Goal: Find specific page/section: Find specific page/section

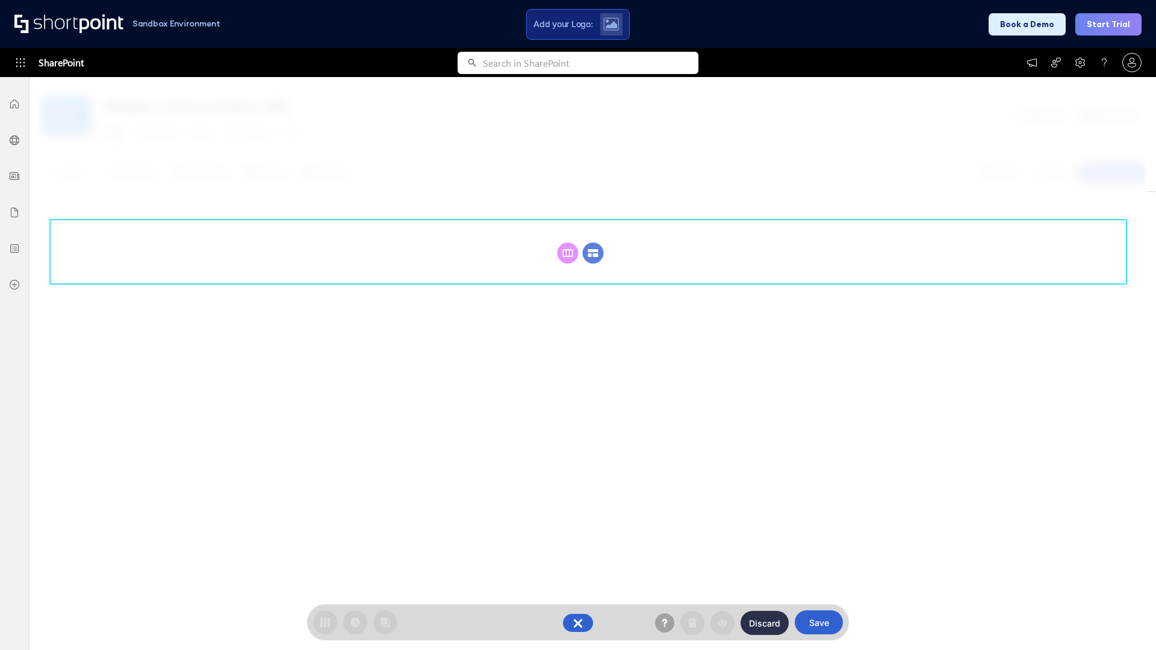
click at [593, 253] on circle at bounding box center [593, 253] width 21 height 21
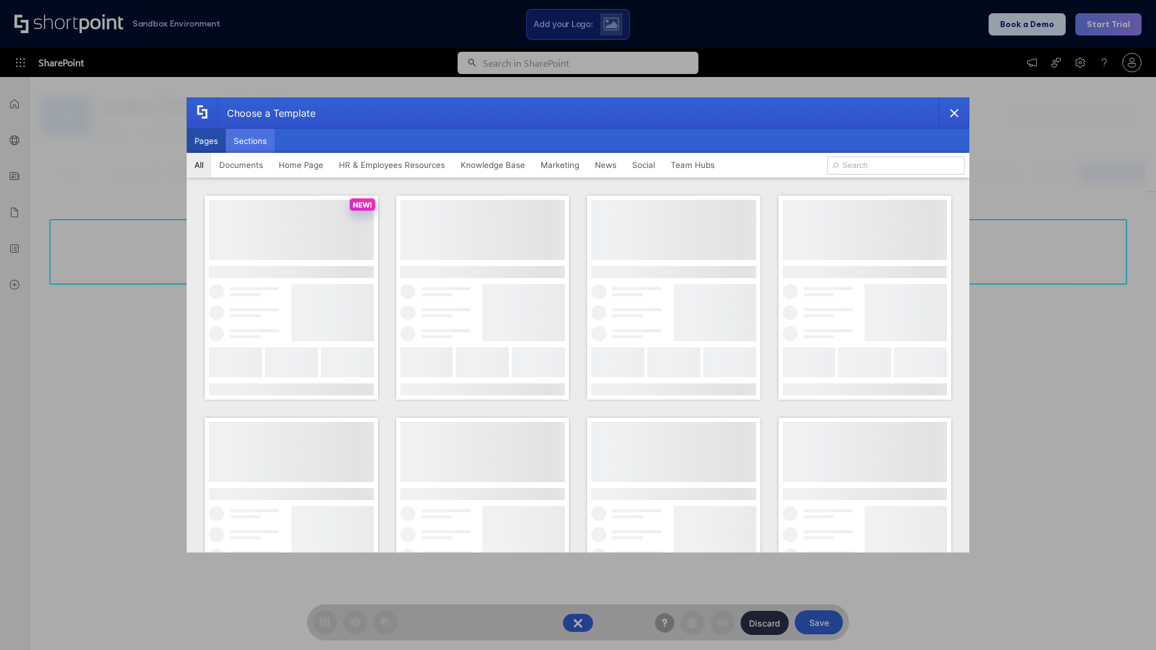
click at [250, 141] on button "Sections" at bounding box center [250, 141] width 49 height 24
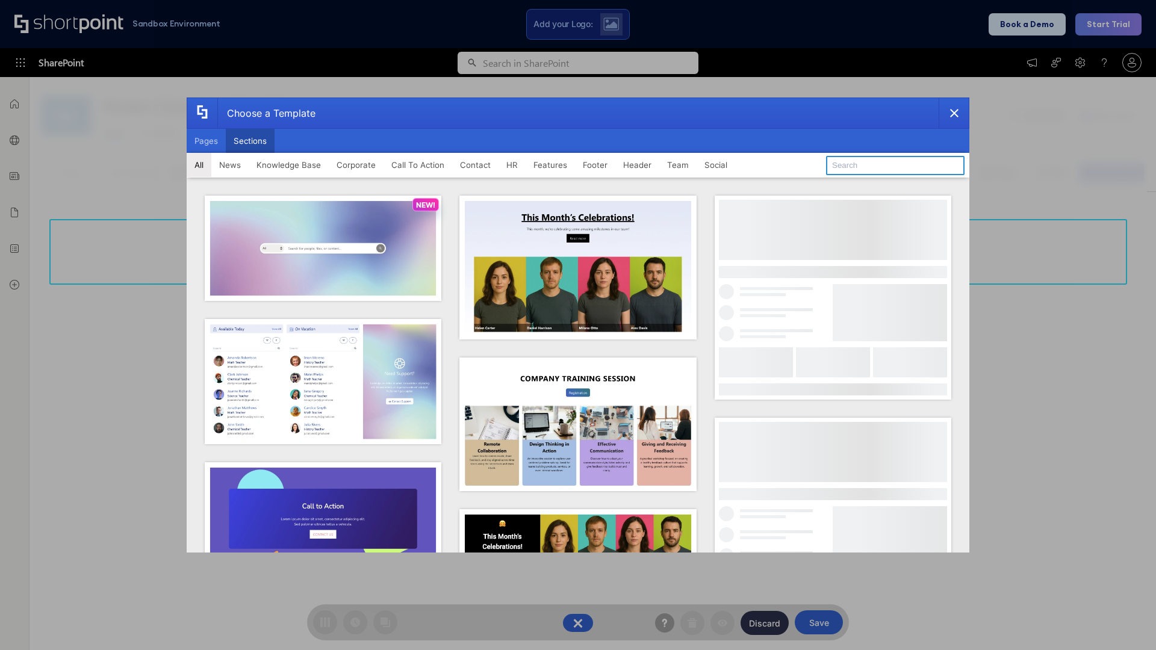
type input "Meet The Team"
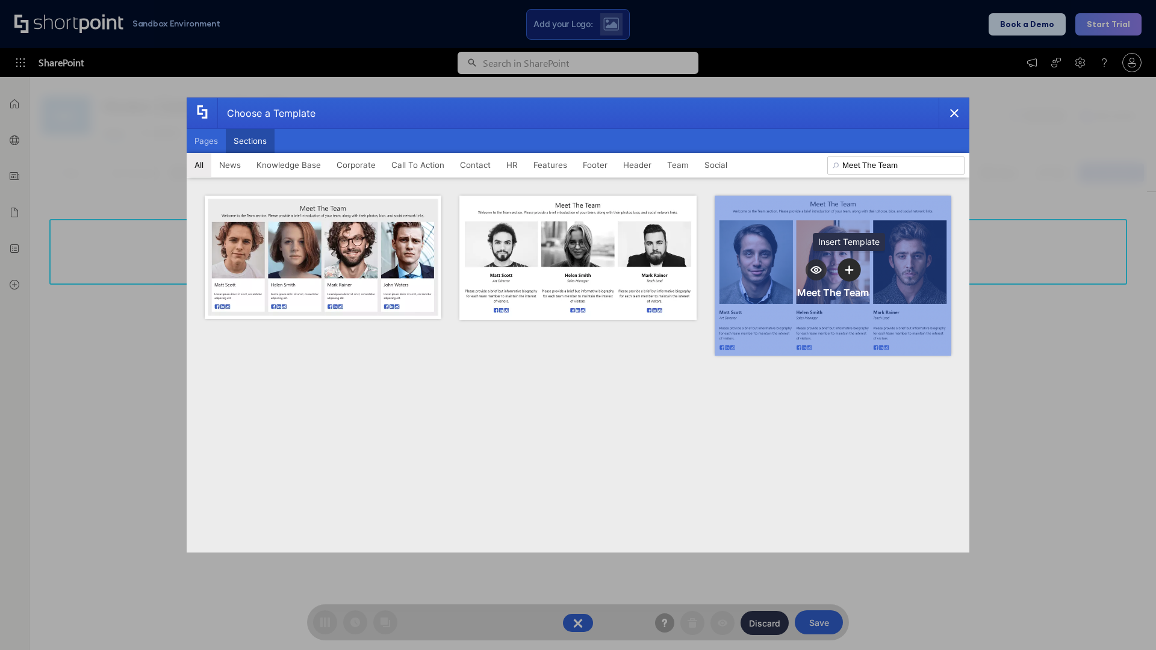
click at [849, 270] on icon "template selector" at bounding box center [849, 269] width 8 height 8
